Goal: Check status: Check status

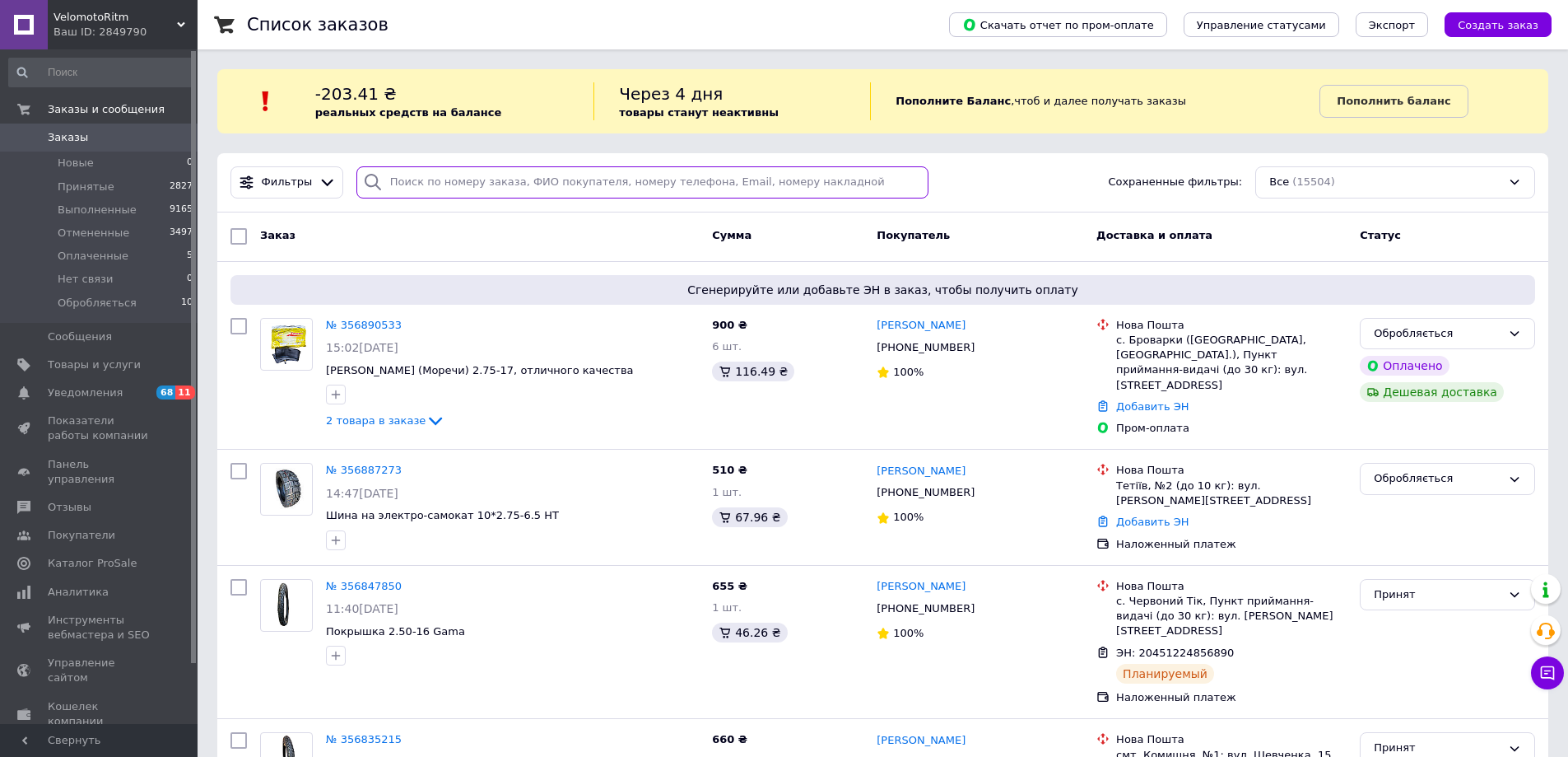
click at [508, 185] on input "search" at bounding box center [643, 182] width 573 height 32
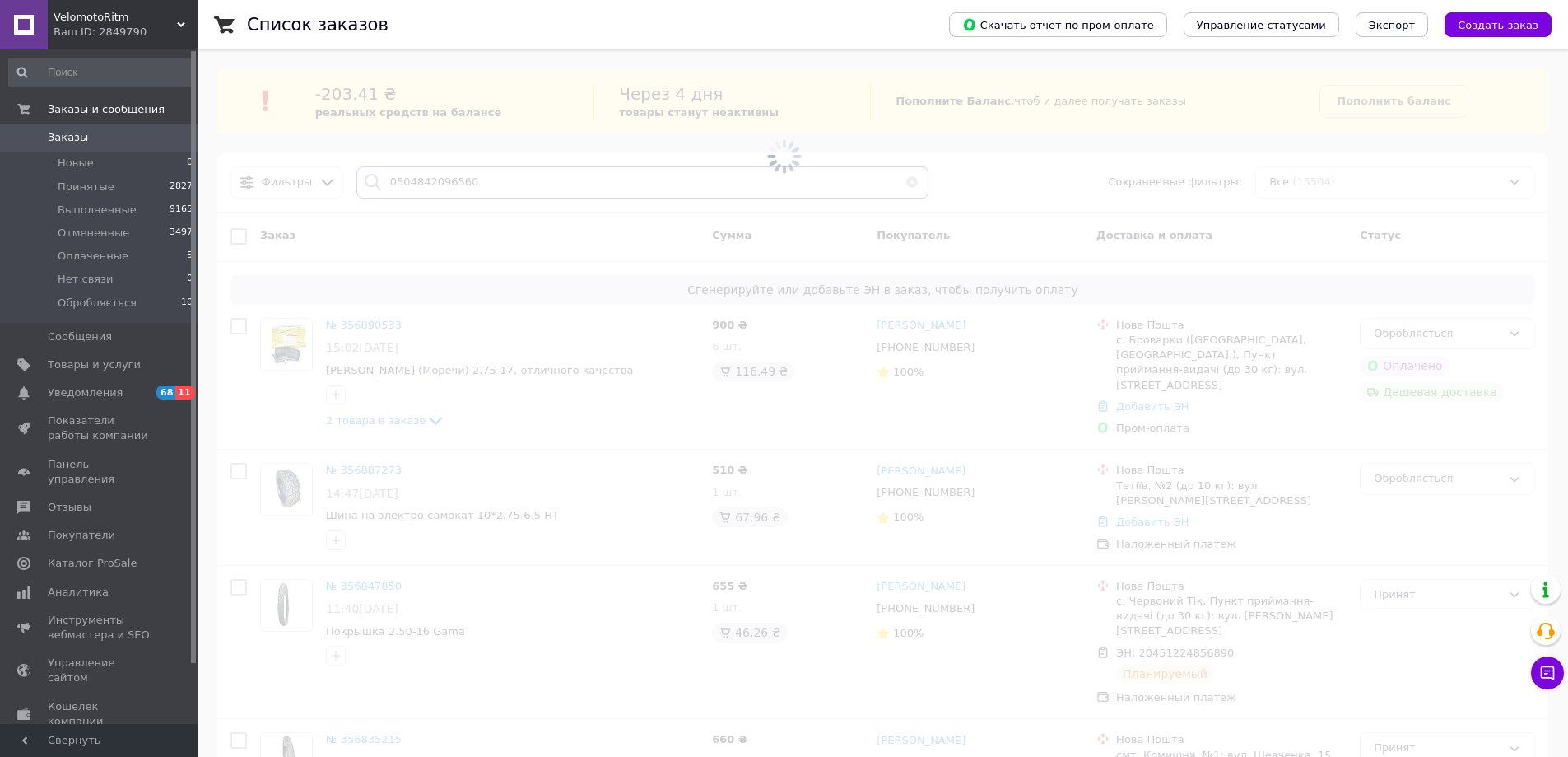
type input "0504842096560"
click at [532, 186] on span at bounding box center [784, 156] width 1568 height 313
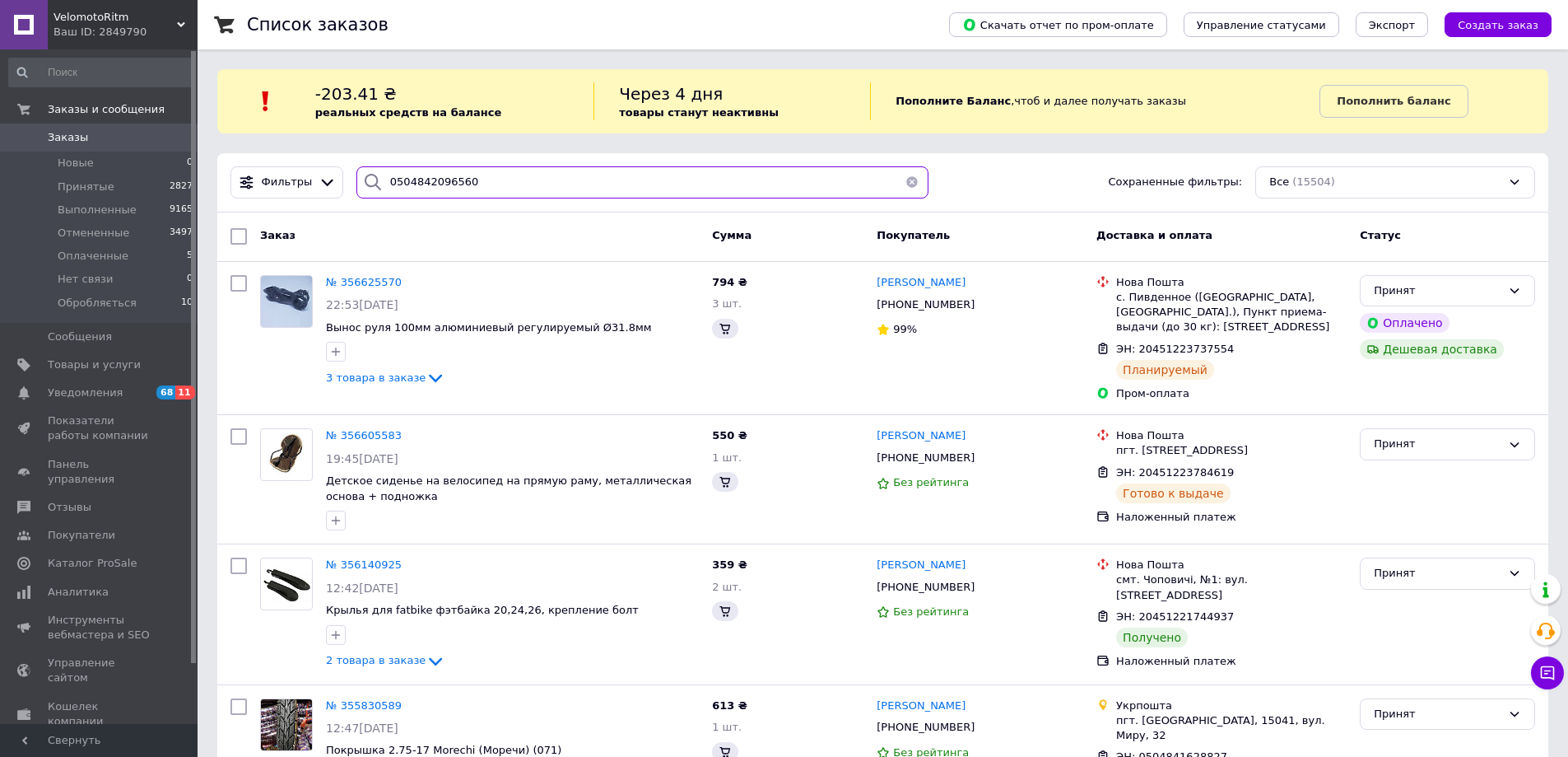
drag, startPoint x: 532, startPoint y: 186, endPoint x: 369, endPoint y: 182, distance: 163.0
click at [369, 182] on div "0504842096560" at bounding box center [643, 182] width 573 height 32
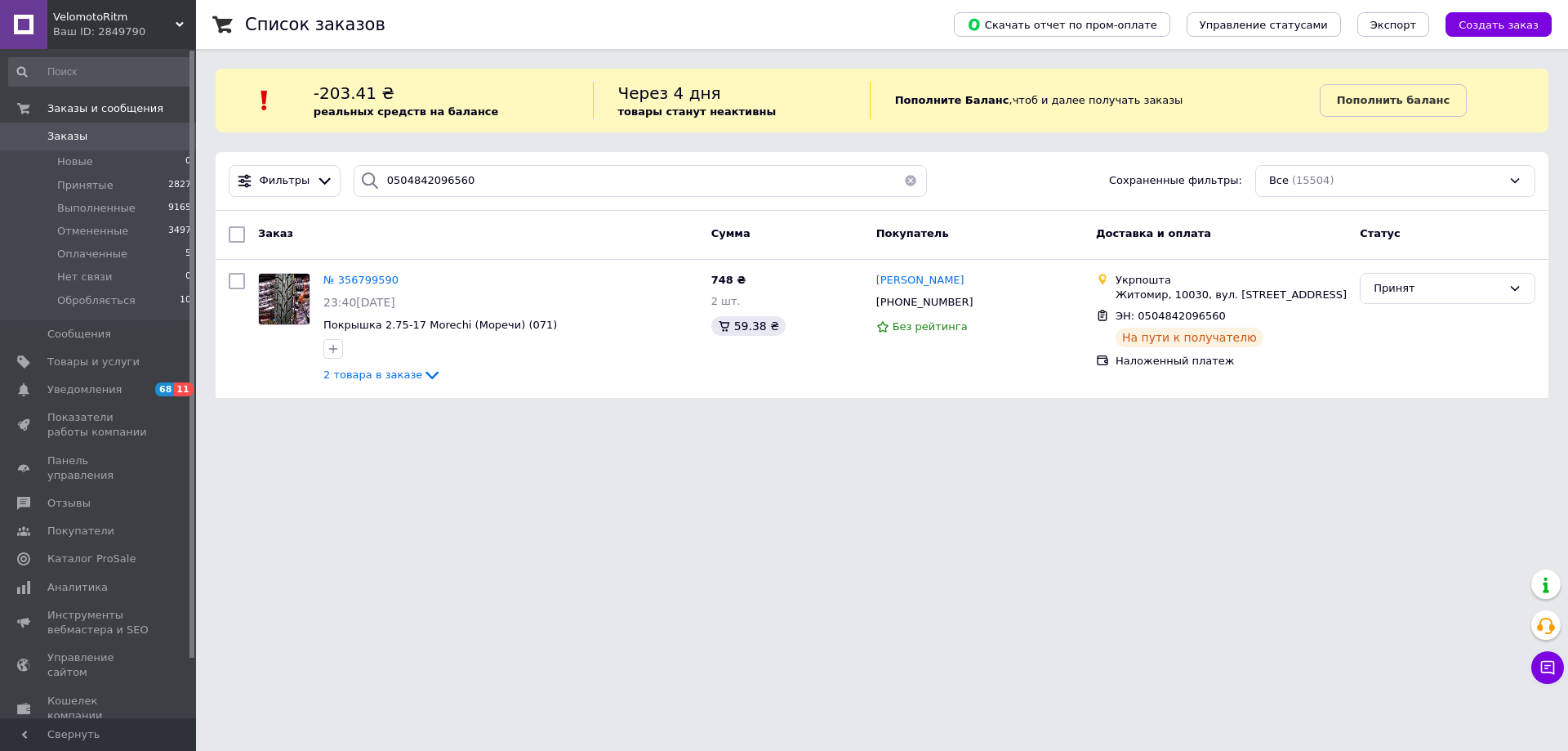
click at [113, 135] on span "Заказы" at bounding box center [99, 136] width 104 height 15
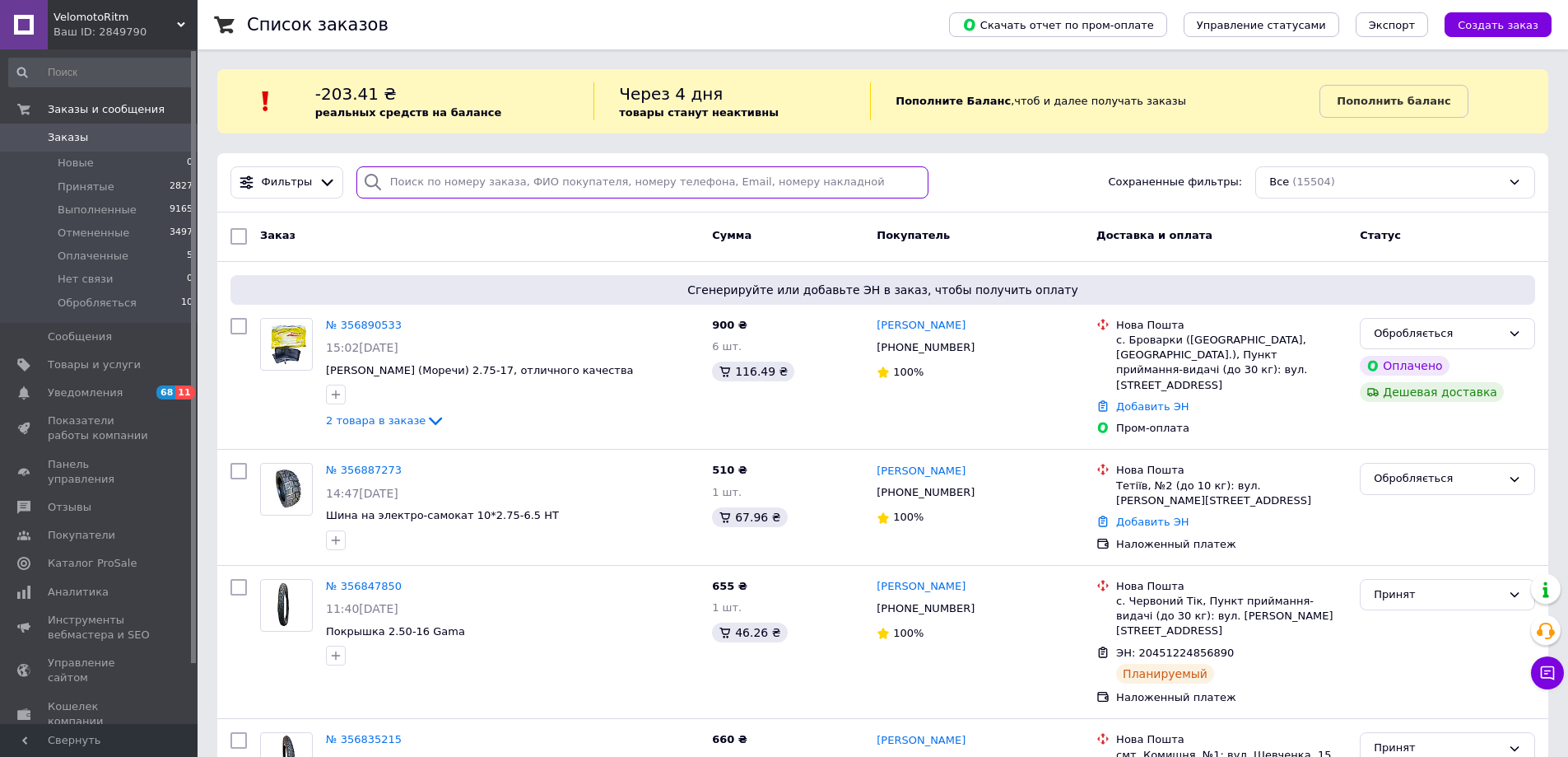
click at [462, 188] on input "search" at bounding box center [643, 182] width 573 height 32
paste input "20451224856890"
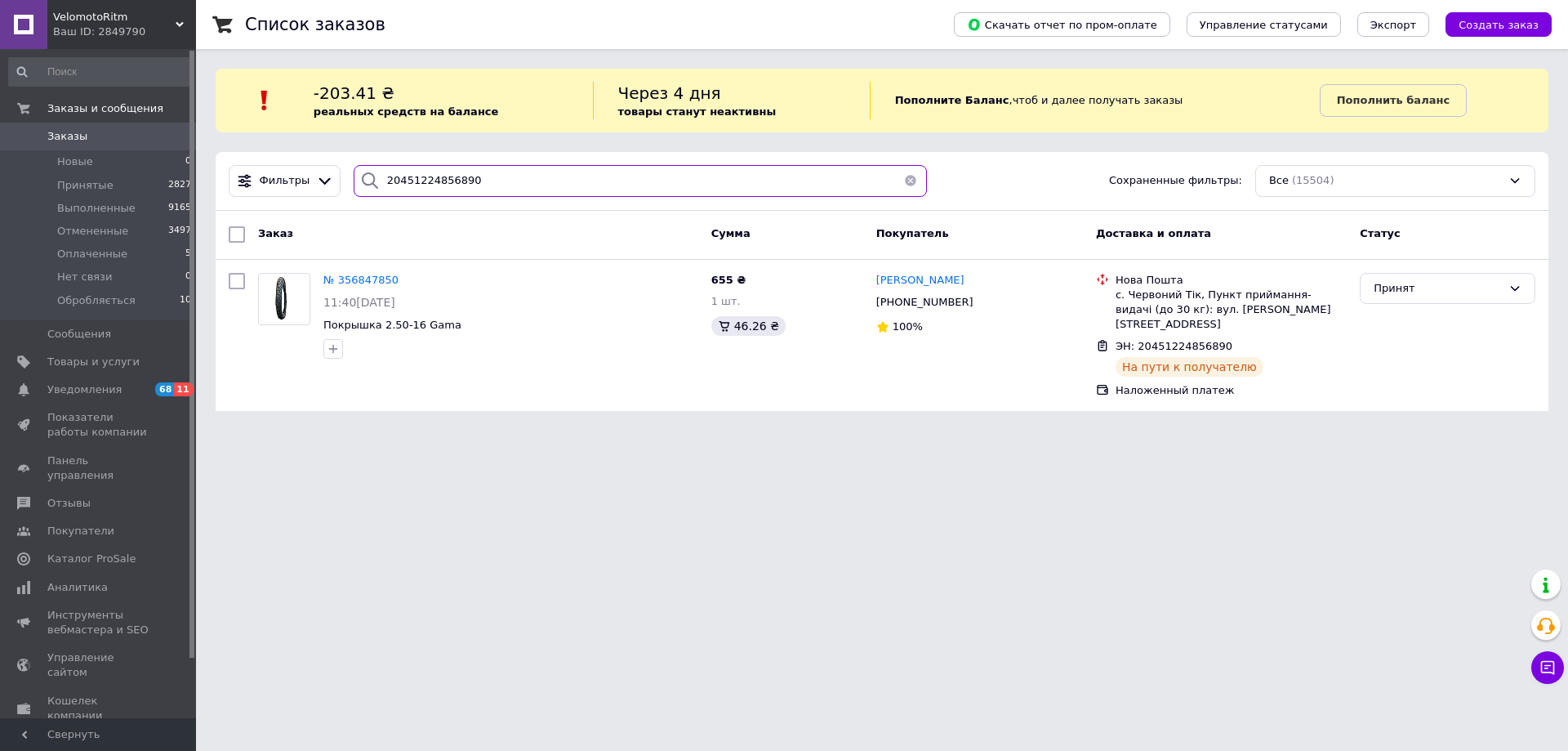
drag, startPoint x: 537, startPoint y: 165, endPoint x: 245, endPoint y: 238, distance: 301.0
click at [247, 237] on div "Фильтры 20451224856890 Сохраненные фильтры: Все (15504) Заказ Сумма Покупатель …" at bounding box center [882, 281] width 1333 height 259
paste input "674941"
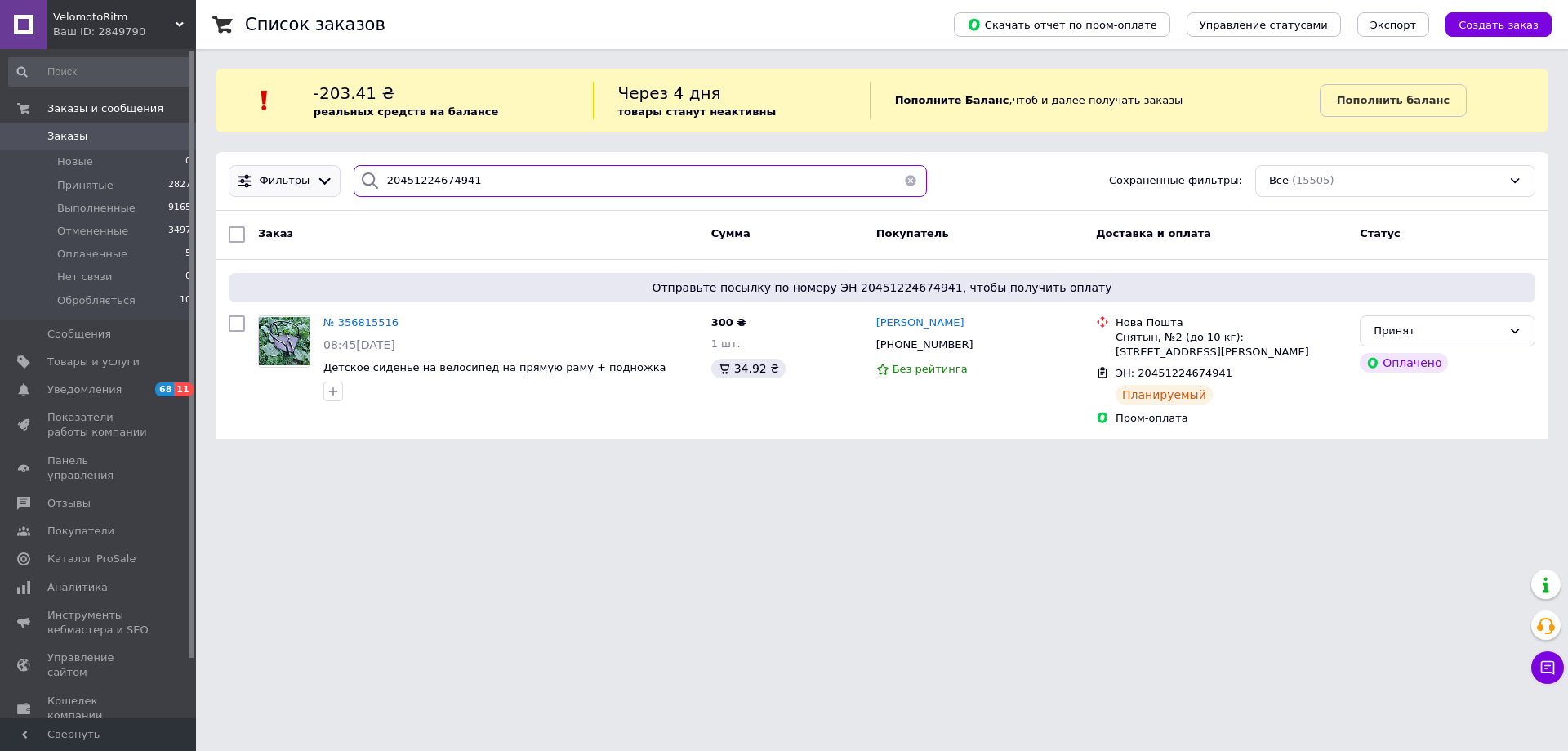
drag, startPoint x: 526, startPoint y: 172, endPoint x: 308, endPoint y: 193, distance: 219.0
click at [308, 193] on div "Фильтры 20451224674941 Сохраненные фильтры: Все (15505)" at bounding box center [882, 180] width 1320 height 32
paste input "6623"
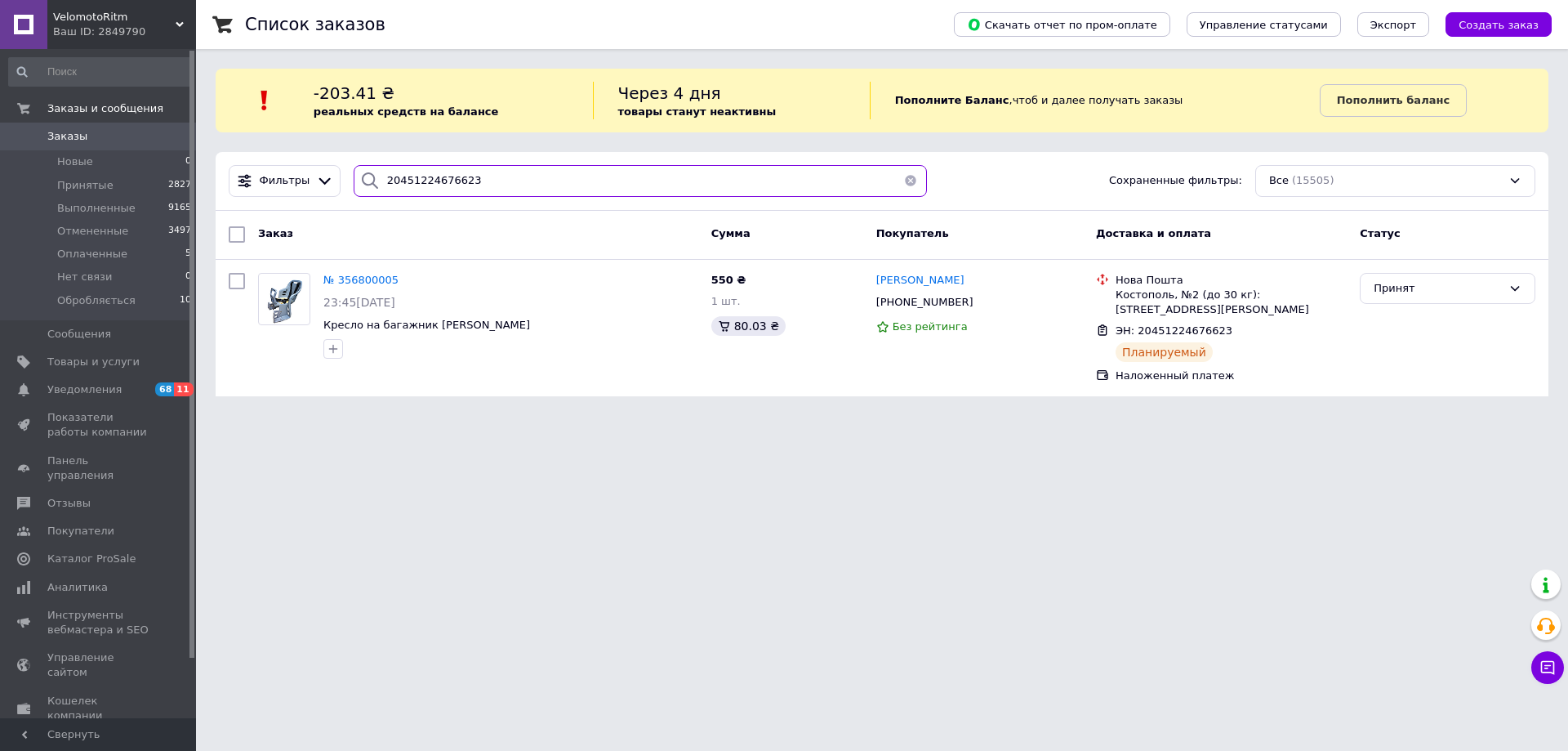
drag, startPoint x: 503, startPoint y: 169, endPoint x: 295, endPoint y: 226, distance: 215.7
click at [296, 225] on div "Фильтры 20451224676623 Сохраненные фильтры: Все (15505) Заказ Сумма Покупатель …" at bounding box center [882, 274] width 1333 height 244
paste input "990765"
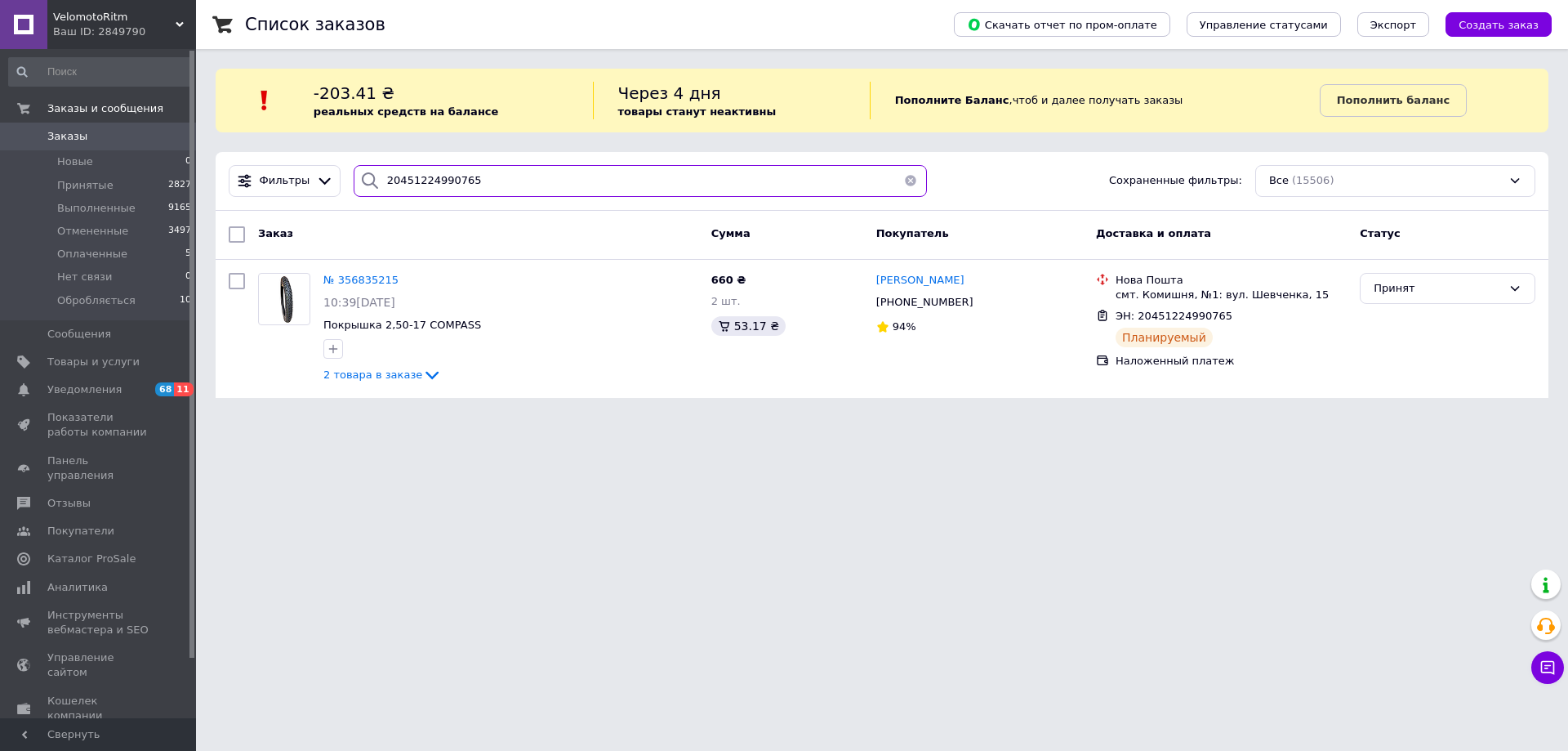
type input "20451224990765"
